Goal: Task Accomplishment & Management: Use online tool/utility

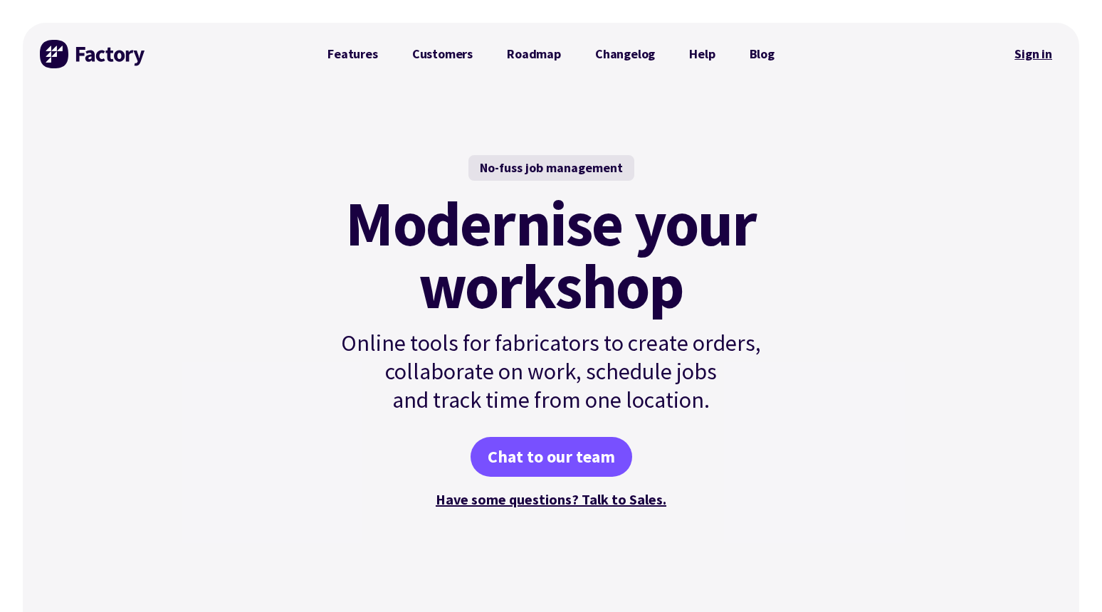
click at [1037, 57] on link "Sign in" at bounding box center [1034, 54] width 58 height 33
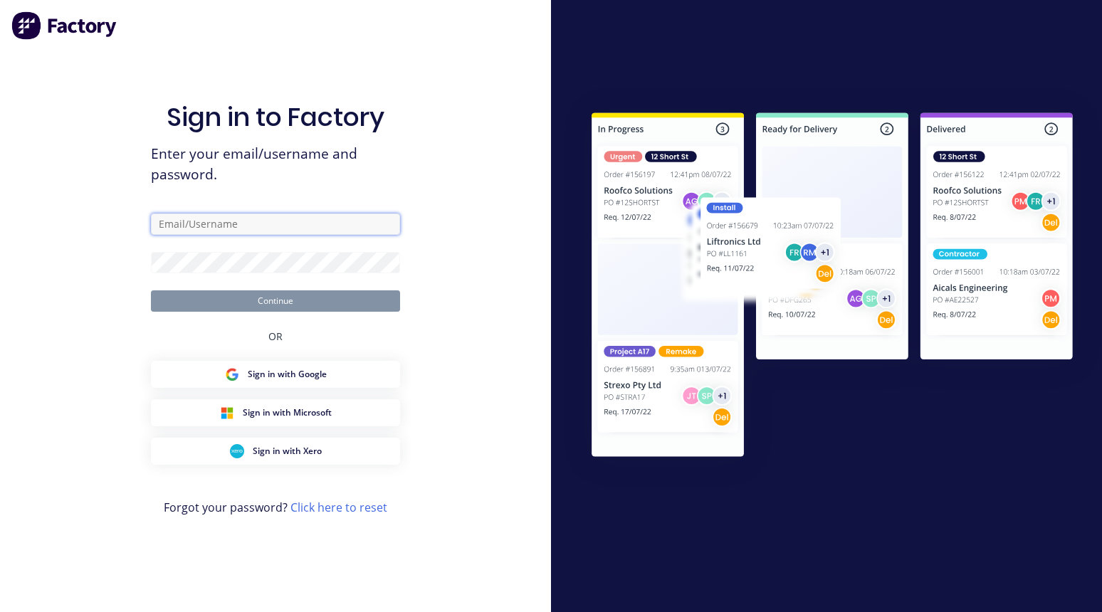
type input "rachel@signupwa.com.au"
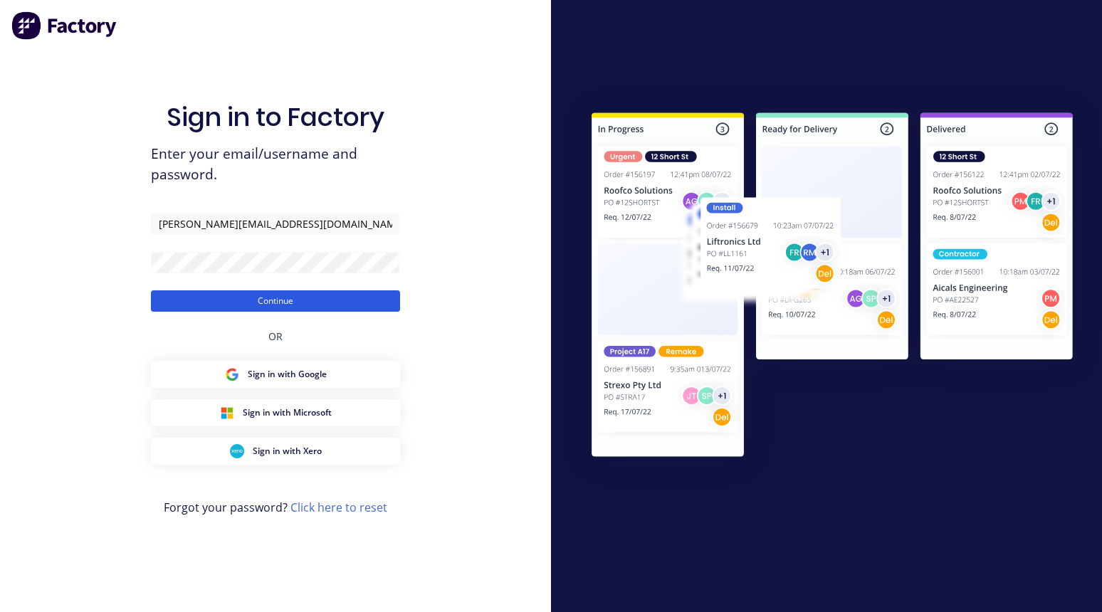
click at [243, 304] on button "Continue" at bounding box center [275, 301] width 249 height 21
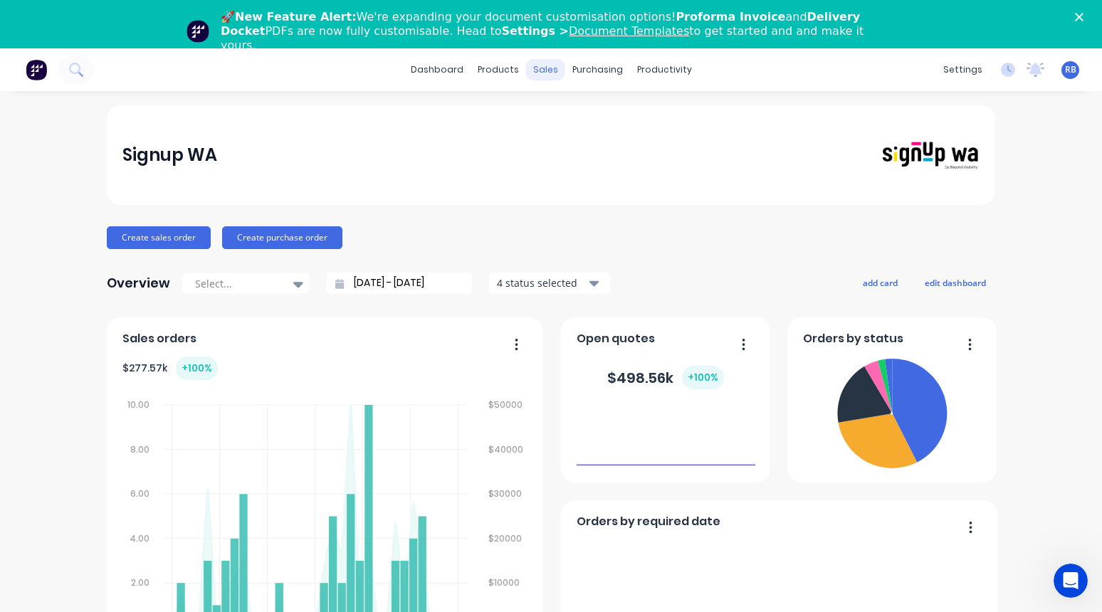
click at [541, 66] on div "sales" at bounding box center [545, 69] width 39 height 21
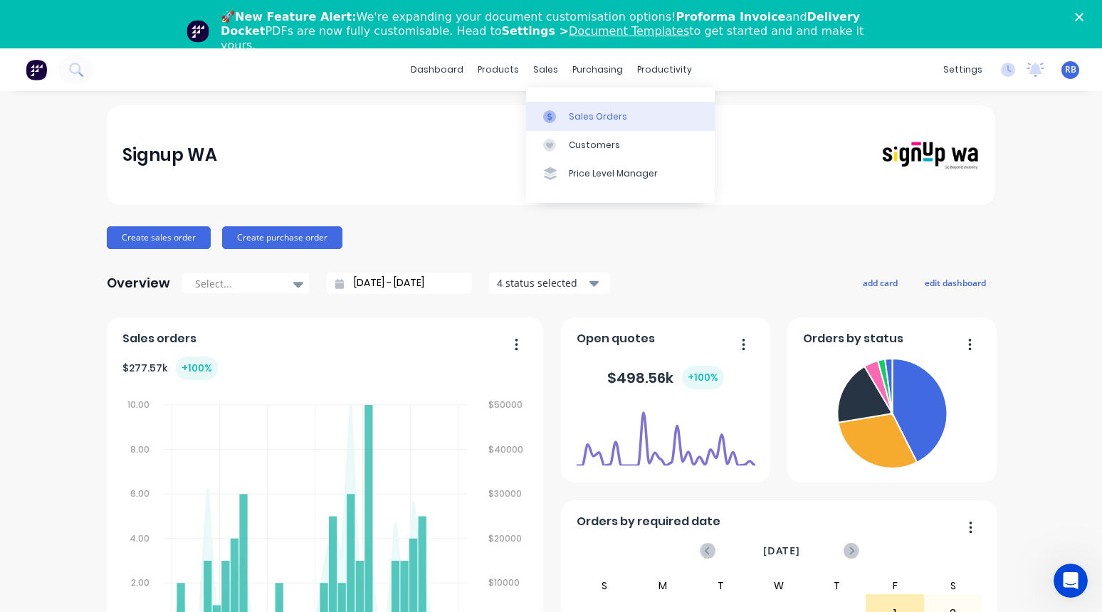
click at [593, 120] on div "Sales Orders" at bounding box center [598, 116] width 58 height 13
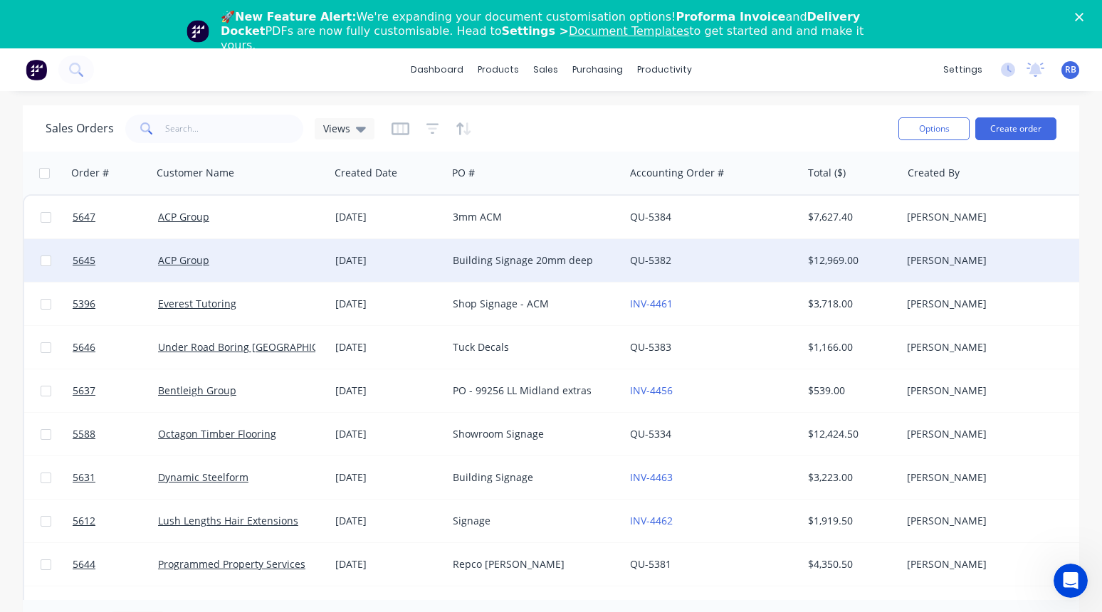
click at [264, 253] on div "ACP Group" at bounding box center [237, 260] width 158 height 14
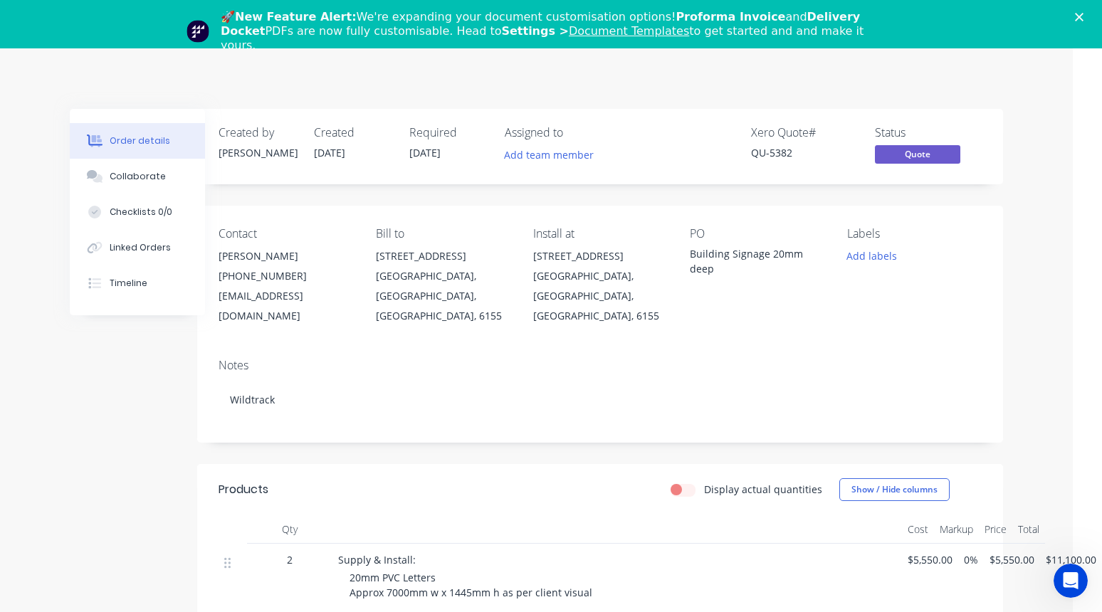
scroll to position [0, 29]
click at [1082, 20] on polygon "Close" at bounding box center [1079, 17] width 9 height 9
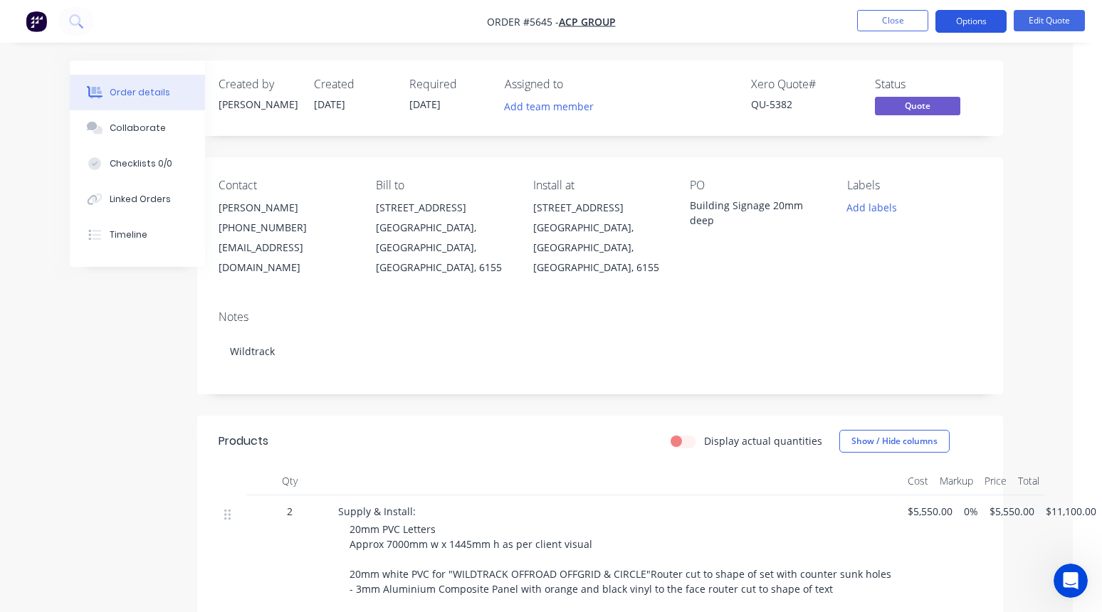
click at [992, 13] on button "Options" at bounding box center [971, 21] width 71 height 23
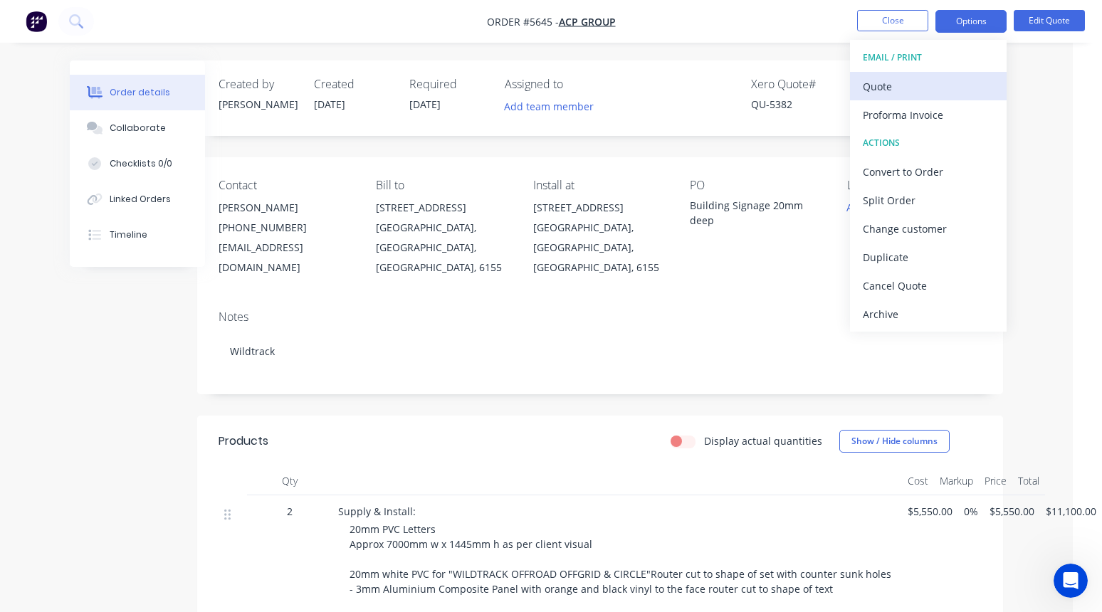
click at [906, 85] on div "Quote" at bounding box center [928, 86] width 131 height 21
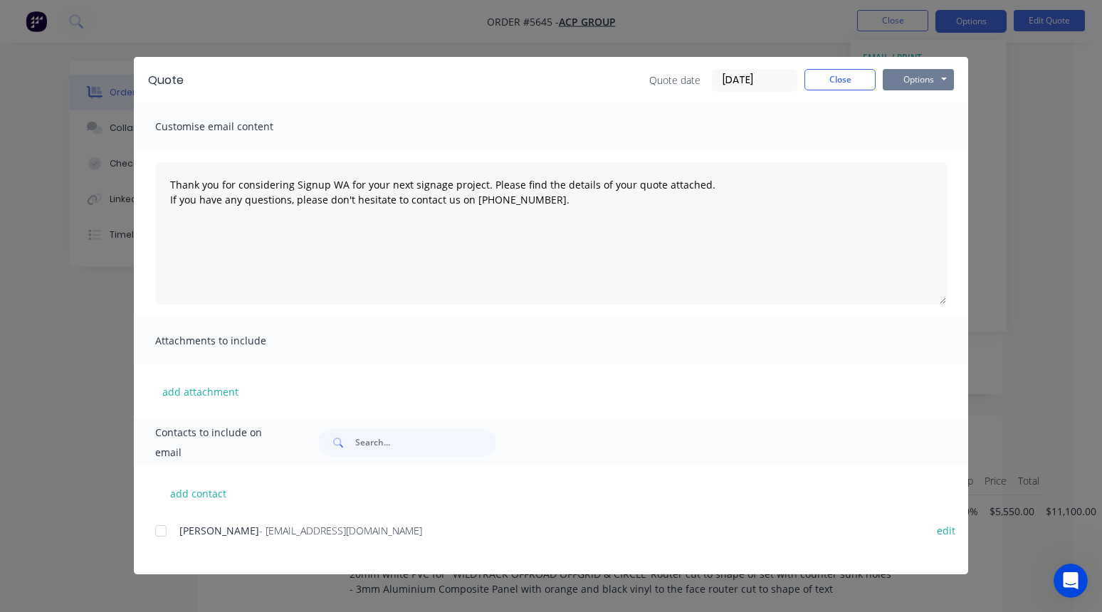
click at [930, 77] on button "Options" at bounding box center [918, 79] width 71 height 21
click at [917, 135] on button "Print" at bounding box center [928, 128] width 91 height 23
type textarea "Thank you for considering Signup WA for your next signage project. Please find …"
click at [824, 72] on button "Close" at bounding box center [840, 79] width 71 height 21
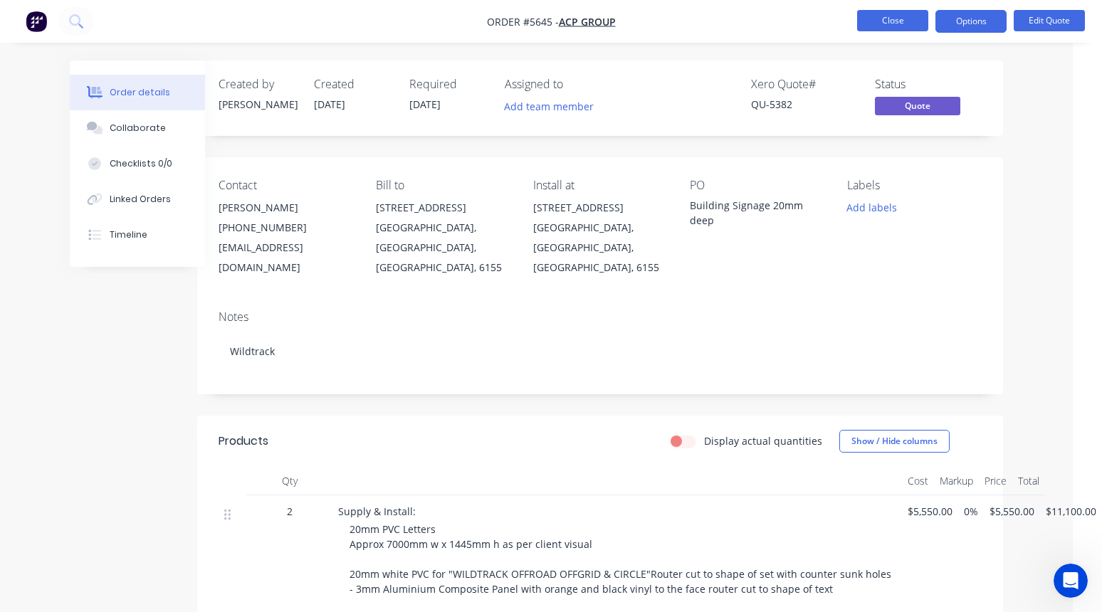
click at [881, 19] on button "Close" at bounding box center [892, 20] width 71 height 21
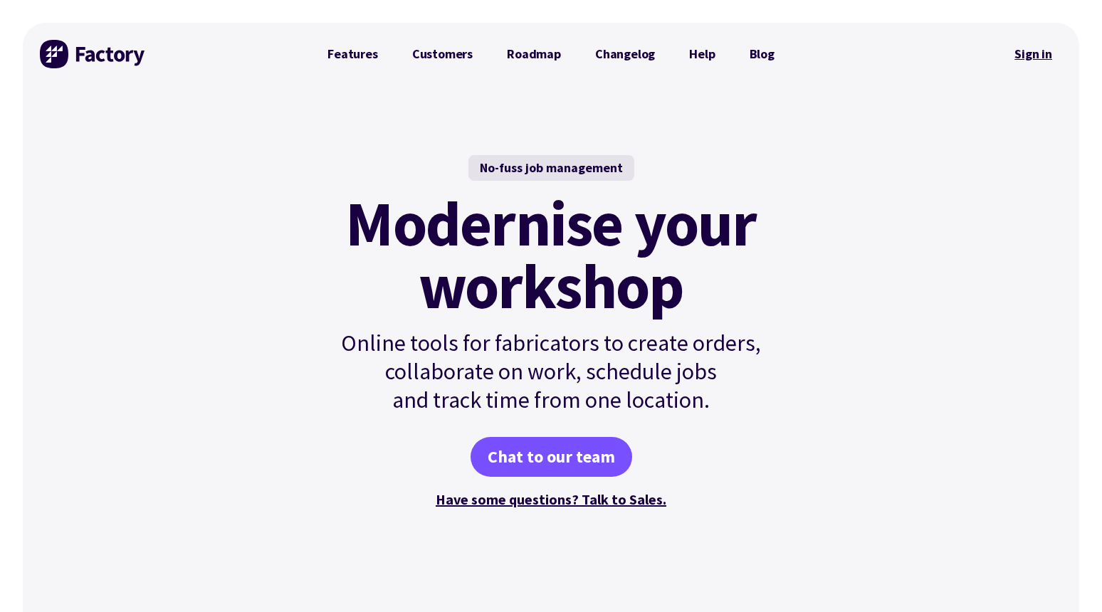
click at [1030, 66] on link "Sign in" at bounding box center [1034, 54] width 58 height 33
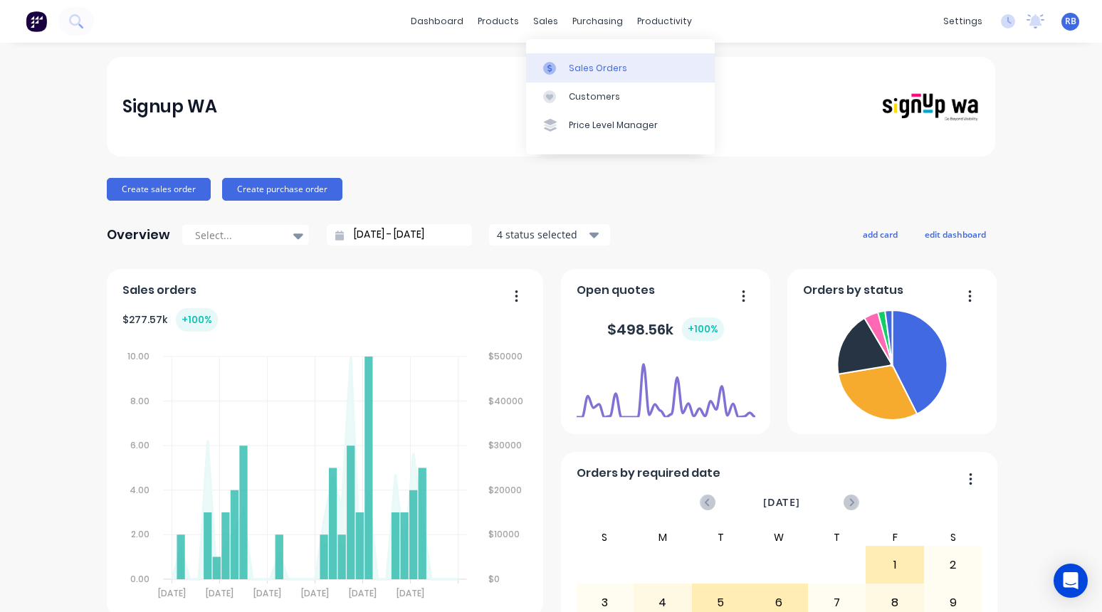
click at [590, 76] on link "Sales Orders" at bounding box center [620, 67] width 189 height 28
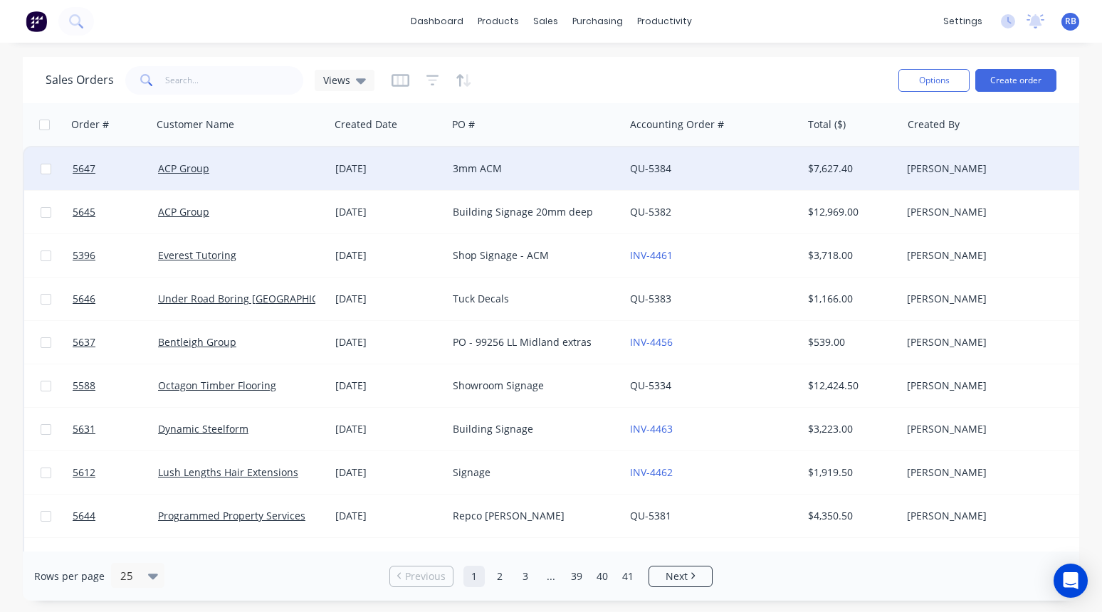
click at [265, 172] on div "ACP Group" at bounding box center [237, 169] width 158 height 14
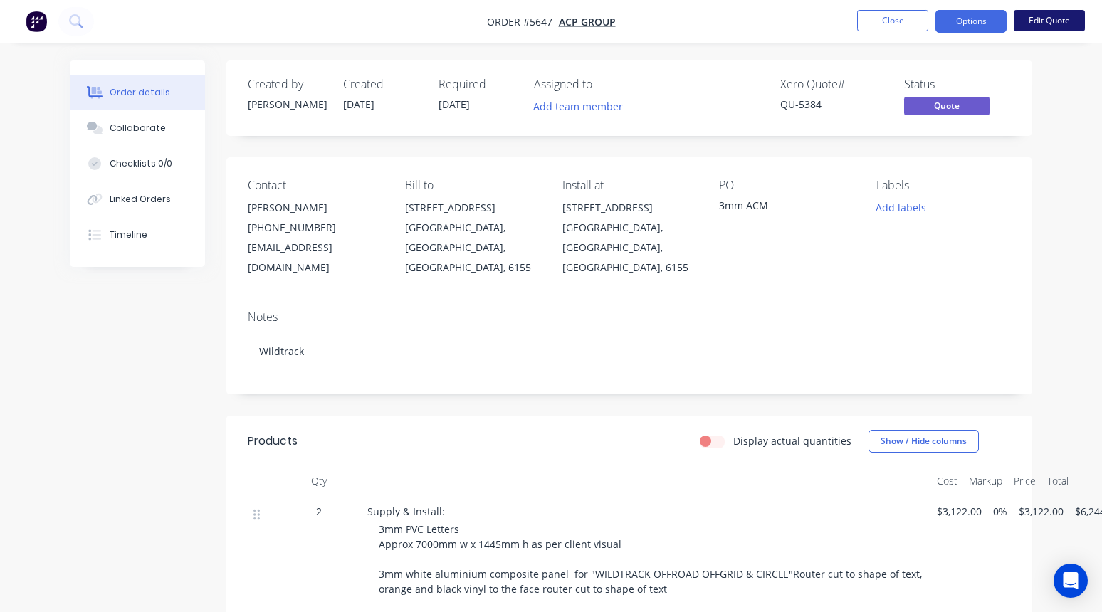
click at [1052, 21] on button "Edit Quote" at bounding box center [1049, 20] width 71 height 21
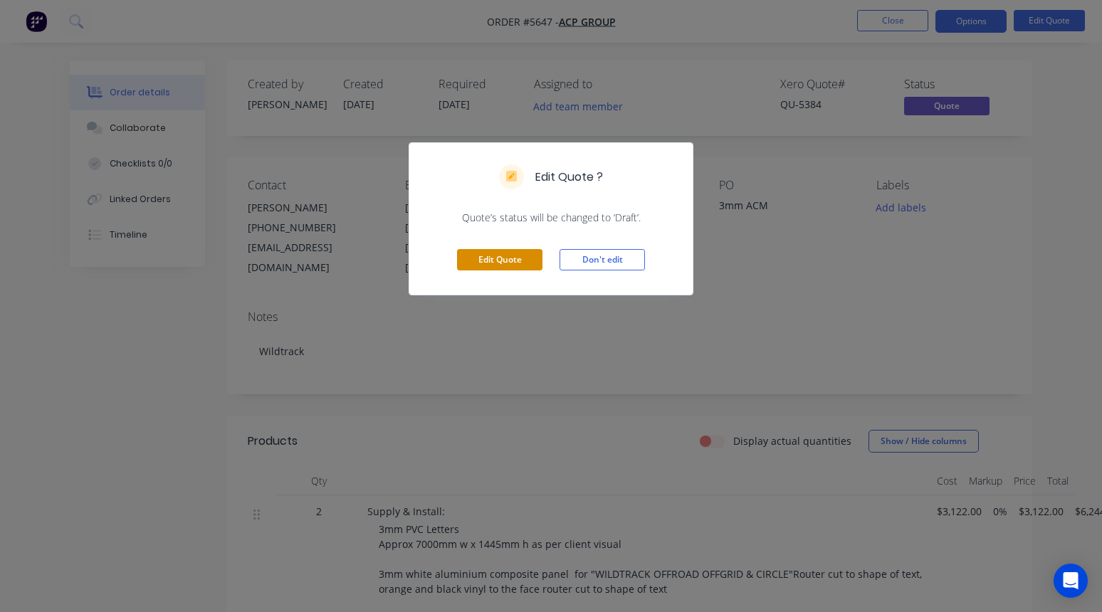
click at [515, 262] on button "Edit Quote" at bounding box center [499, 259] width 85 height 21
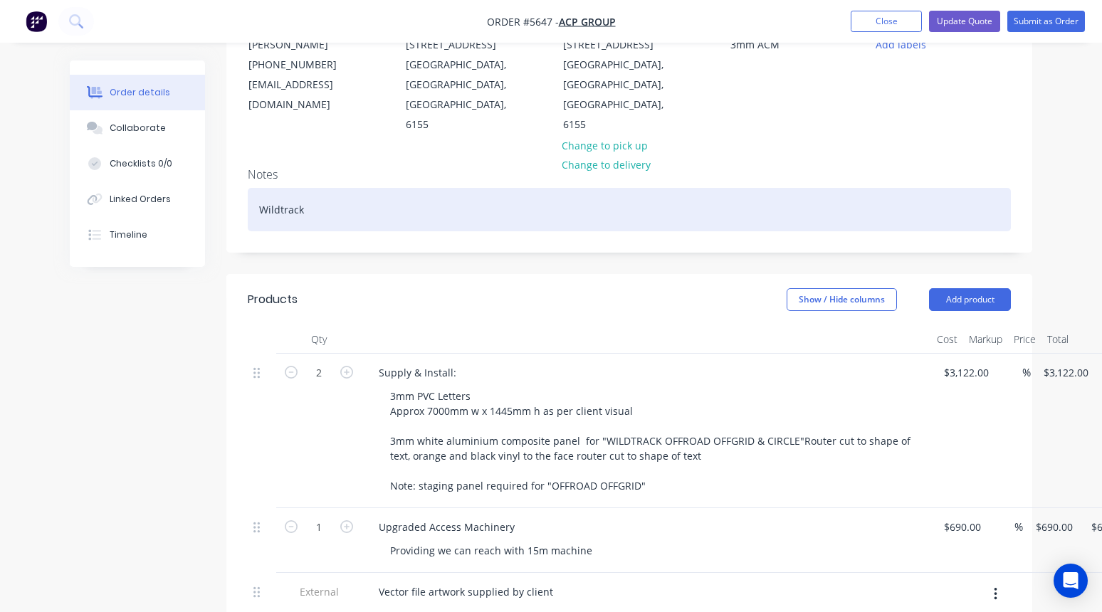
scroll to position [172, 0]
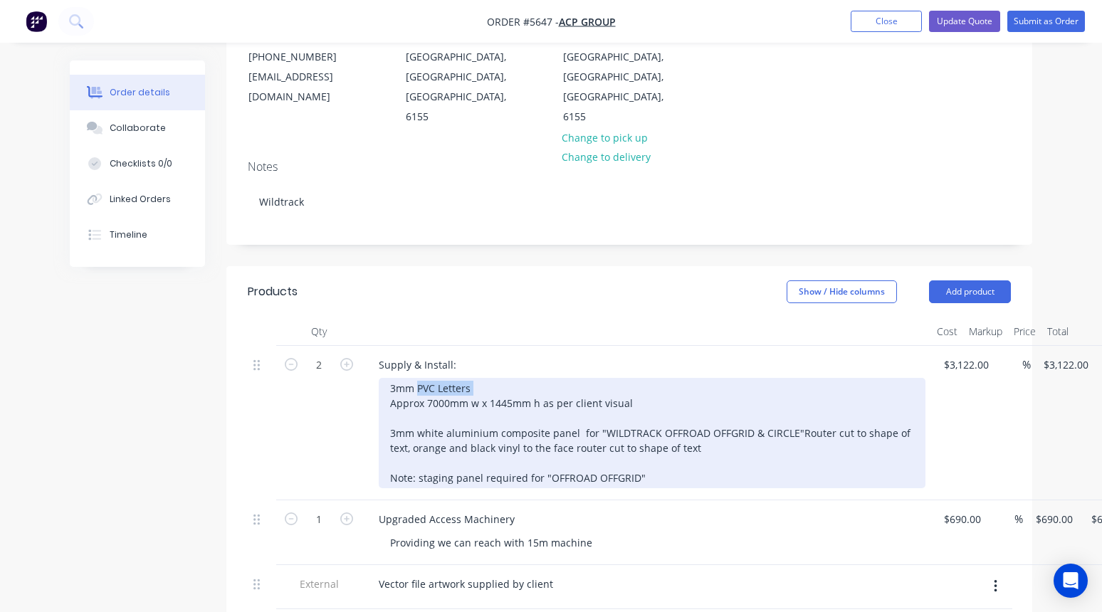
drag, startPoint x: 484, startPoint y: 352, endPoint x: 418, endPoint y: 349, distance: 65.6
click at [418, 378] on div "3mm PVC Letters Approx 7000mm w x 1445mm h as per client visual 3mm white alumi…" at bounding box center [652, 433] width 547 height 110
click at [437, 378] on div "3mm PVC Letters Approx 7000mm w x 1445mm h as per client visual 3mm white alumi…" at bounding box center [652, 433] width 547 height 110
click at [566, 411] on div "3mm Letters Approx 7000mm w x 1445mm h as per client visual 3mm white aluminium…" at bounding box center [652, 433] width 547 height 110
click at [701, 407] on div "3mm Letters Approx 7000mm w x 1445mm h as per client visual 3mm white aluminium…" at bounding box center [652, 433] width 547 height 110
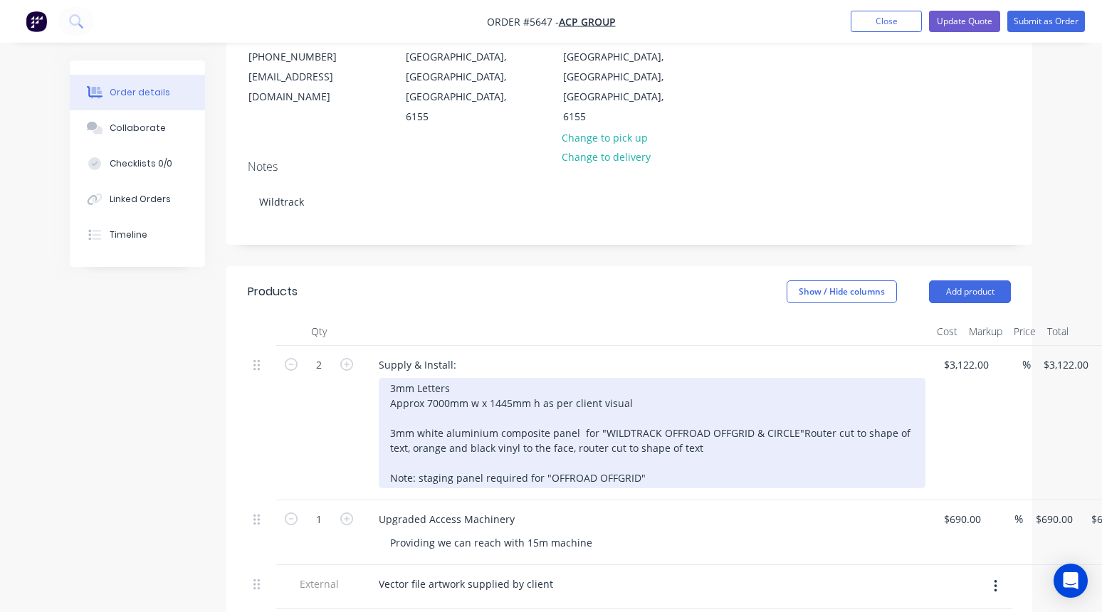
click at [796, 389] on div "3mm Letters Approx 7000mm w x 1445mm h as per client visual 3mm white aluminium…" at bounding box center [652, 433] width 547 height 110
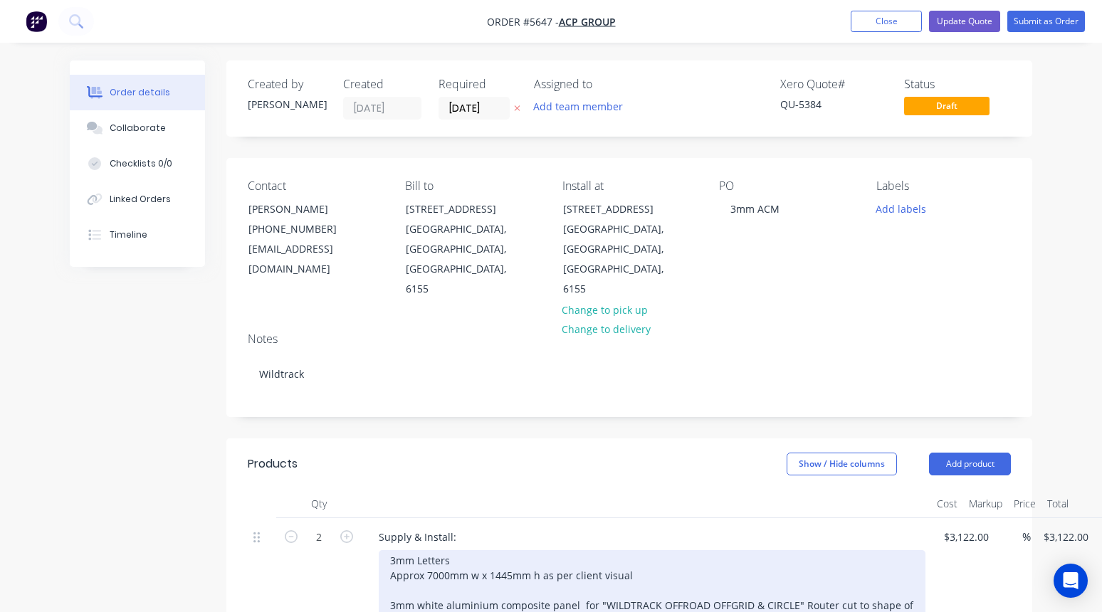
scroll to position [0, 0]
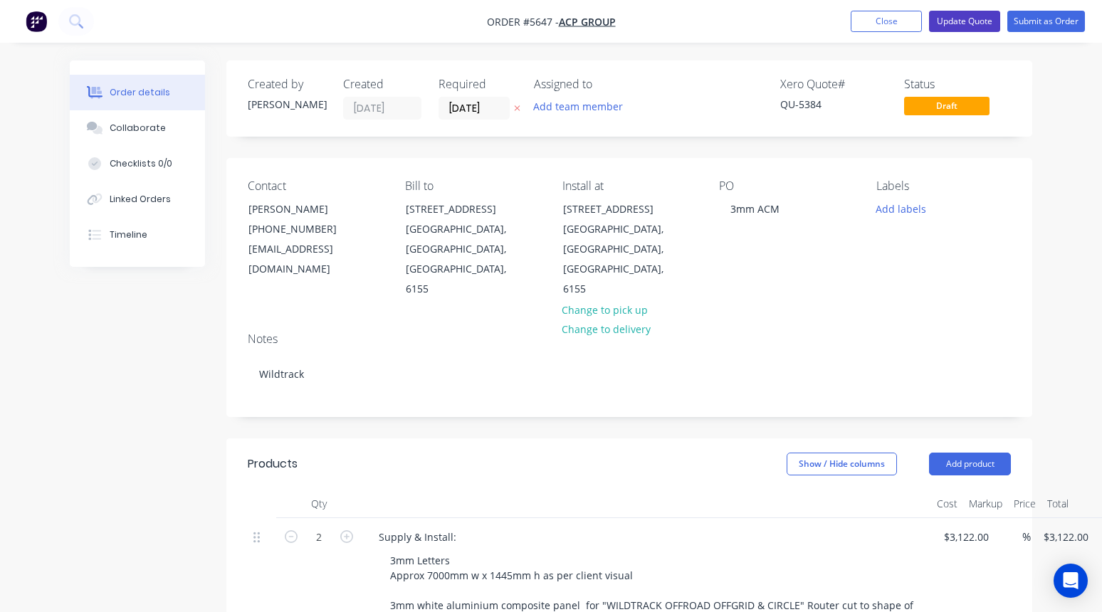
click at [965, 29] on button "Update Quote" at bounding box center [964, 21] width 71 height 21
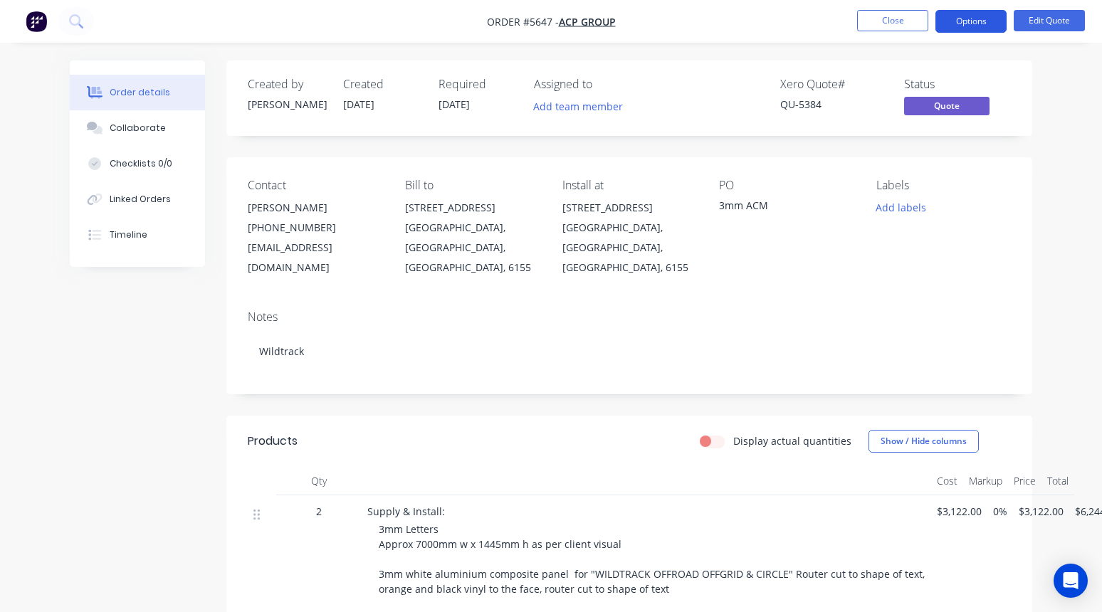
click at [971, 22] on button "Options" at bounding box center [971, 21] width 71 height 23
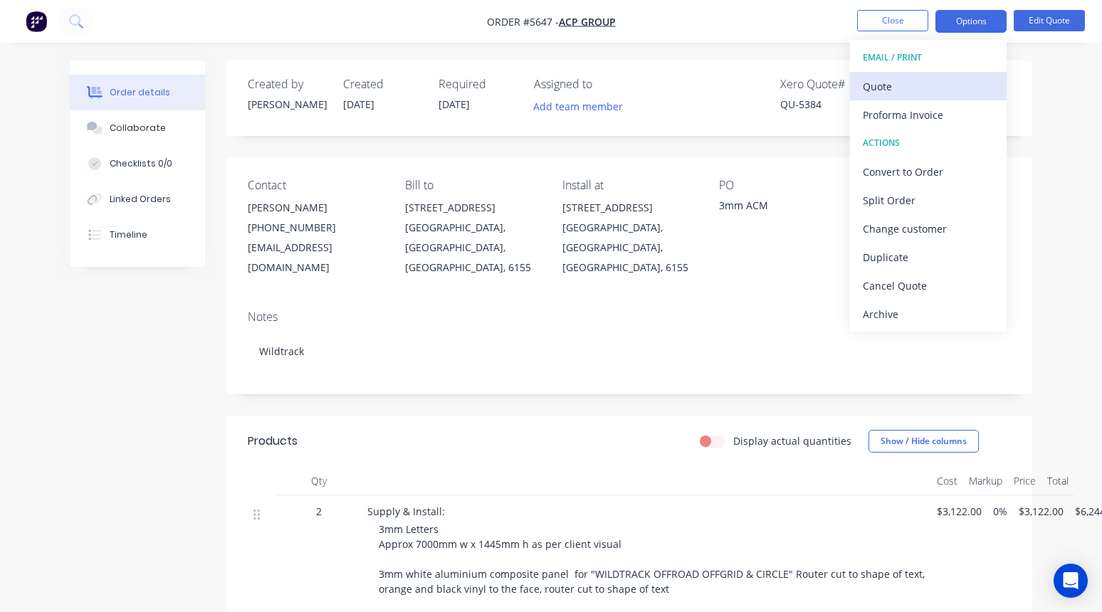
click at [899, 89] on div "Quote" at bounding box center [928, 86] width 131 height 21
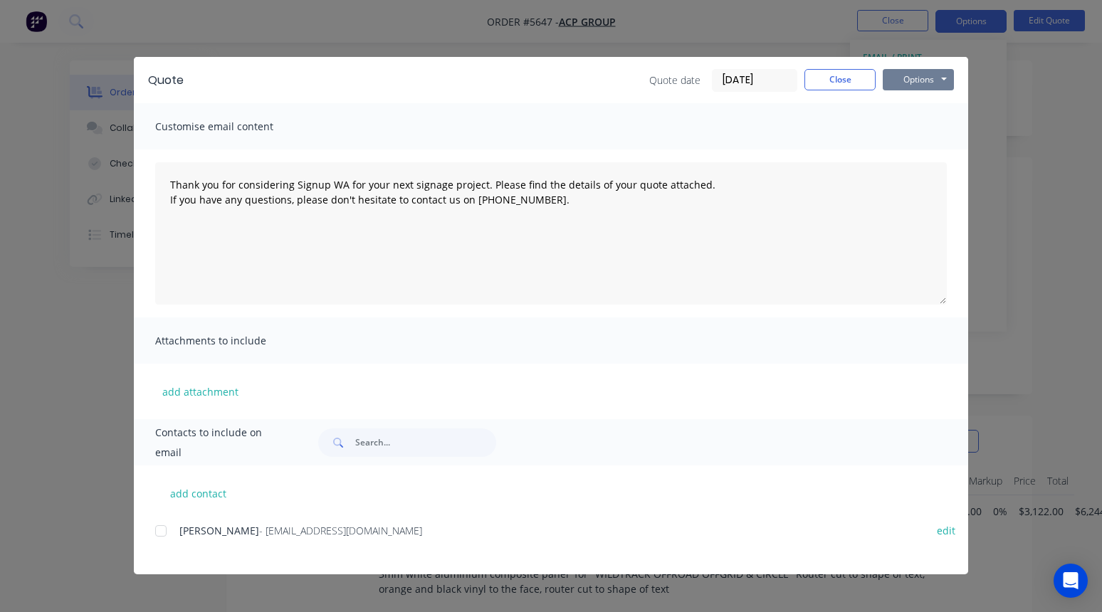
click at [904, 81] on button "Options" at bounding box center [918, 79] width 71 height 21
click at [920, 126] on button "Print" at bounding box center [928, 128] width 91 height 23
click at [838, 75] on button "Close" at bounding box center [840, 79] width 71 height 21
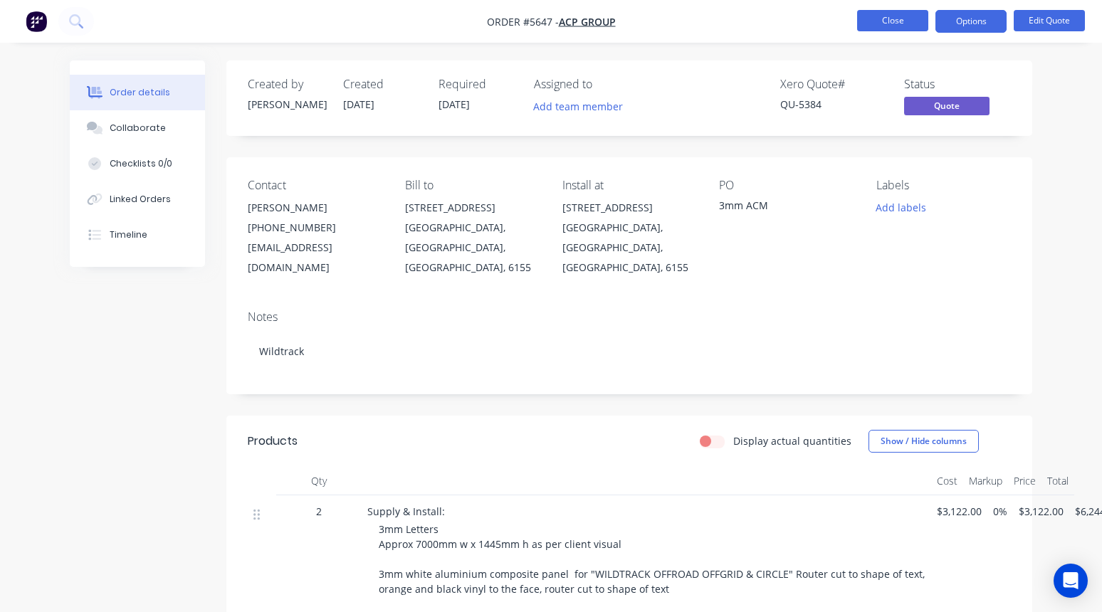
click at [883, 22] on button "Close" at bounding box center [892, 20] width 71 height 21
